Goal: Information Seeking & Learning: Learn about a topic

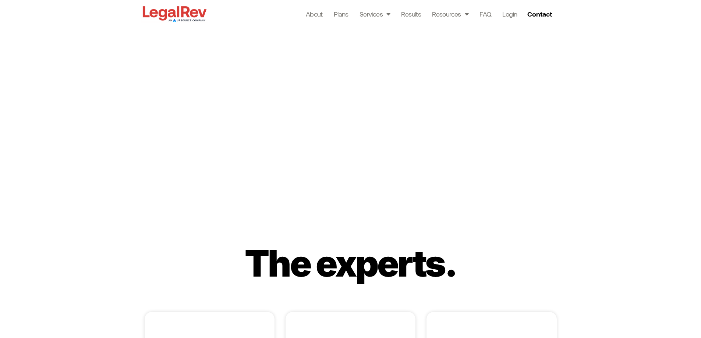
scroll to position [1325, 0]
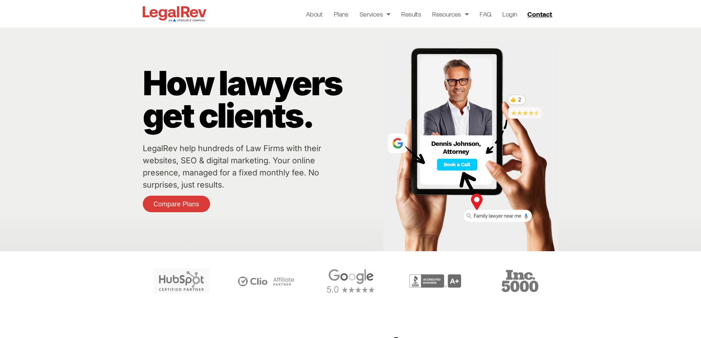
click at [154, 67] on p "How lawyers get clients." at bounding box center [261, 99] width 237 height 65
